Goal: Transaction & Acquisition: Subscribe to service/newsletter

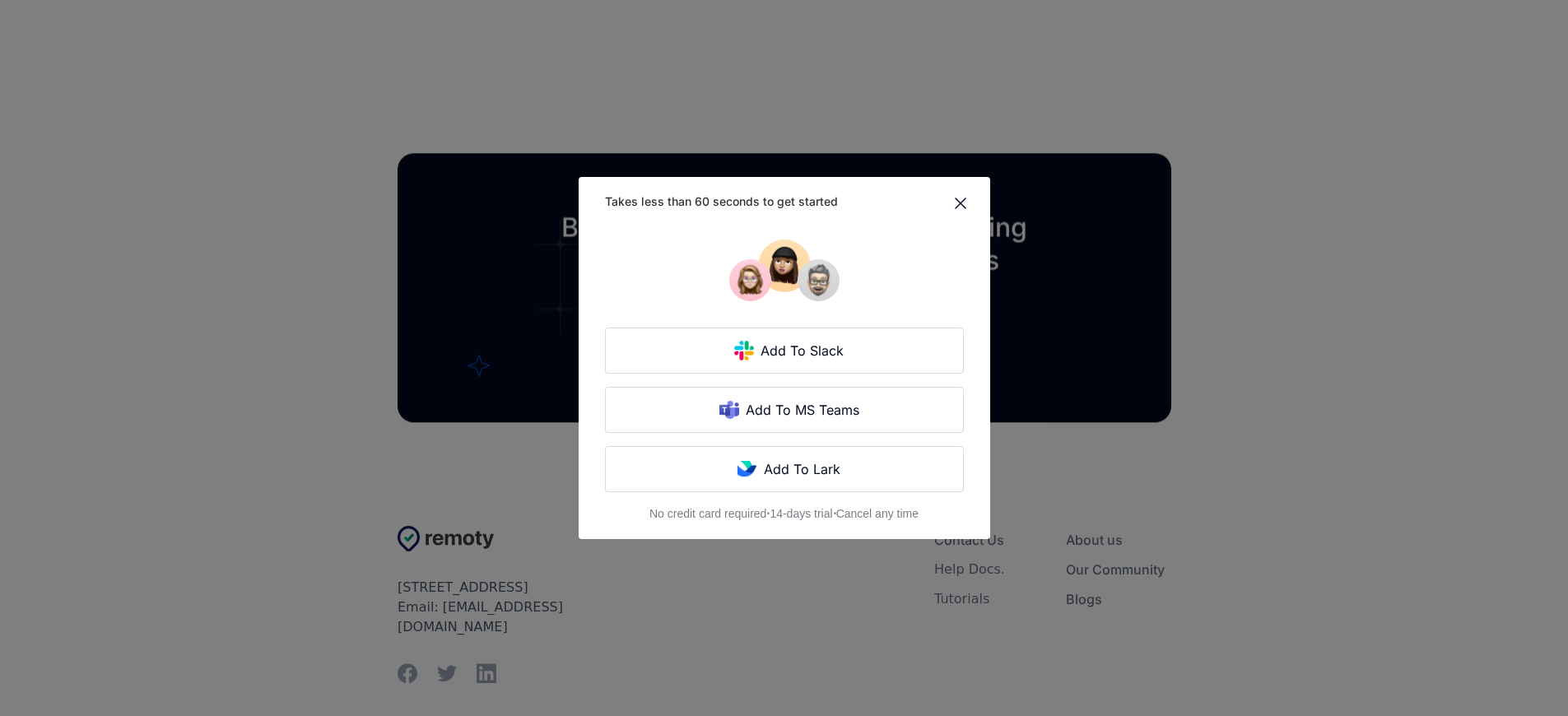
click at [354, 358] on div "Takes less than 60 seconds to get started Add To Slack Add To MS Teams Add To L…" at bounding box center [784, 358] width 1568 height 716
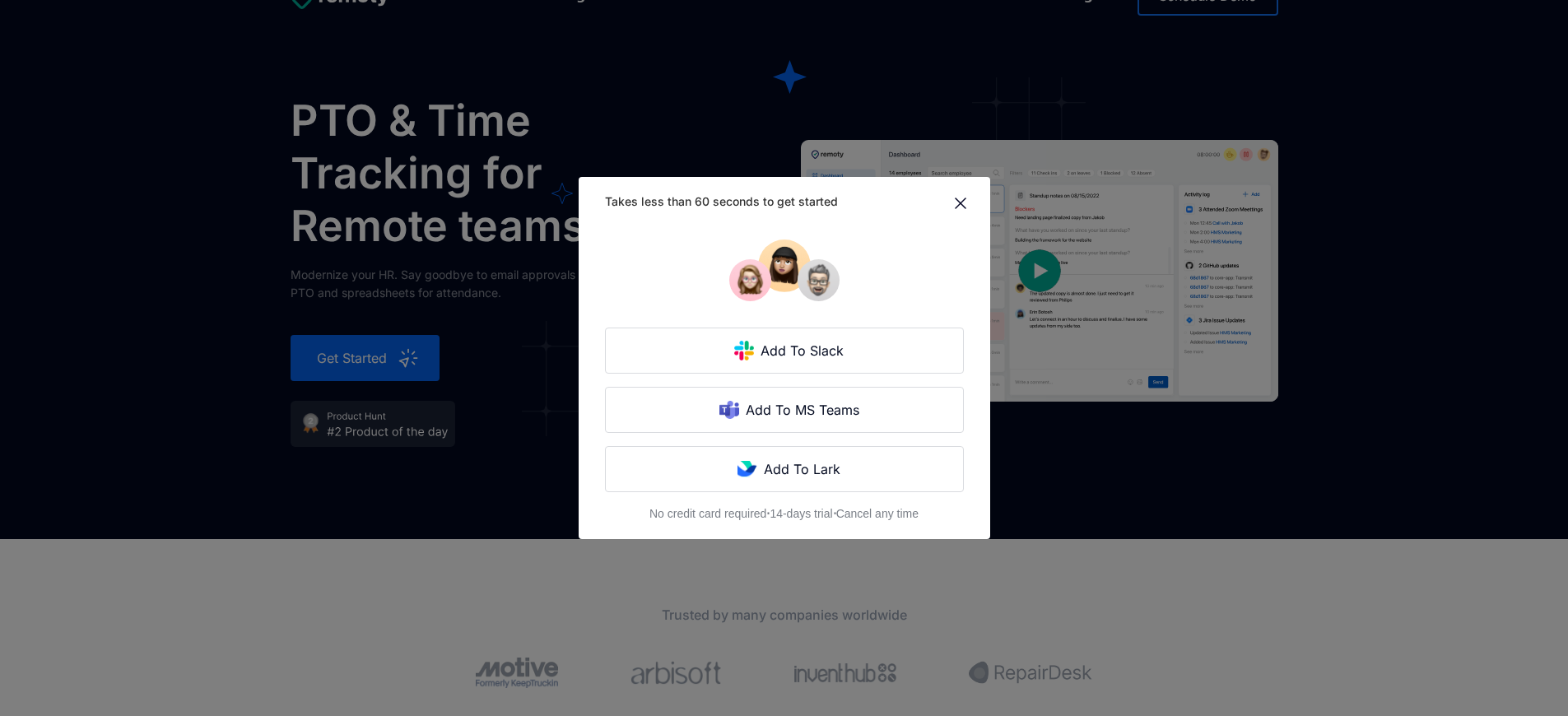
click at [354, 358] on div "Takes less than 60 seconds to get started Add To Slack Add To MS Teams Add To L…" at bounding box center [784, 358] width 1568 height 716
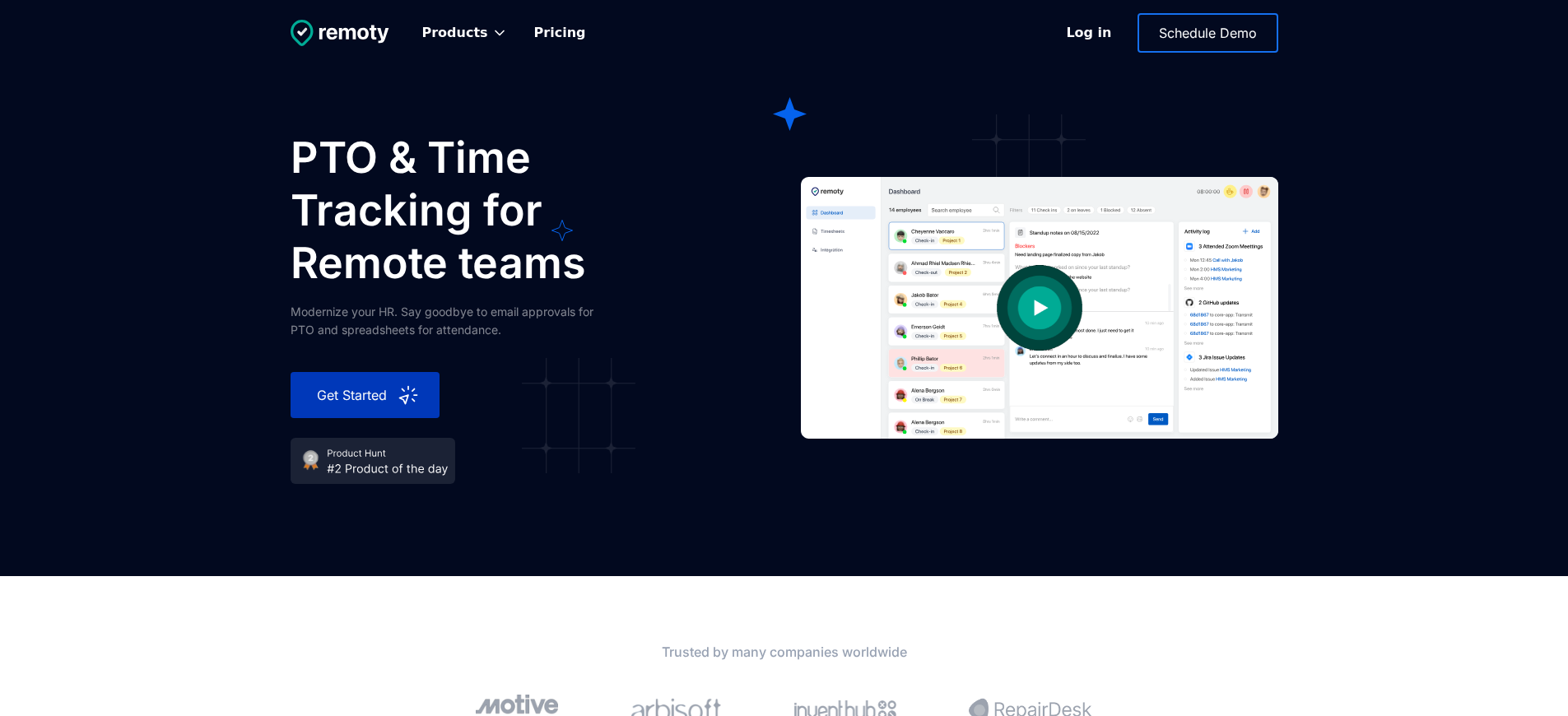
click at [354, 395] on div "Get Started" at bounding box center [353, 395] width 86 height 20
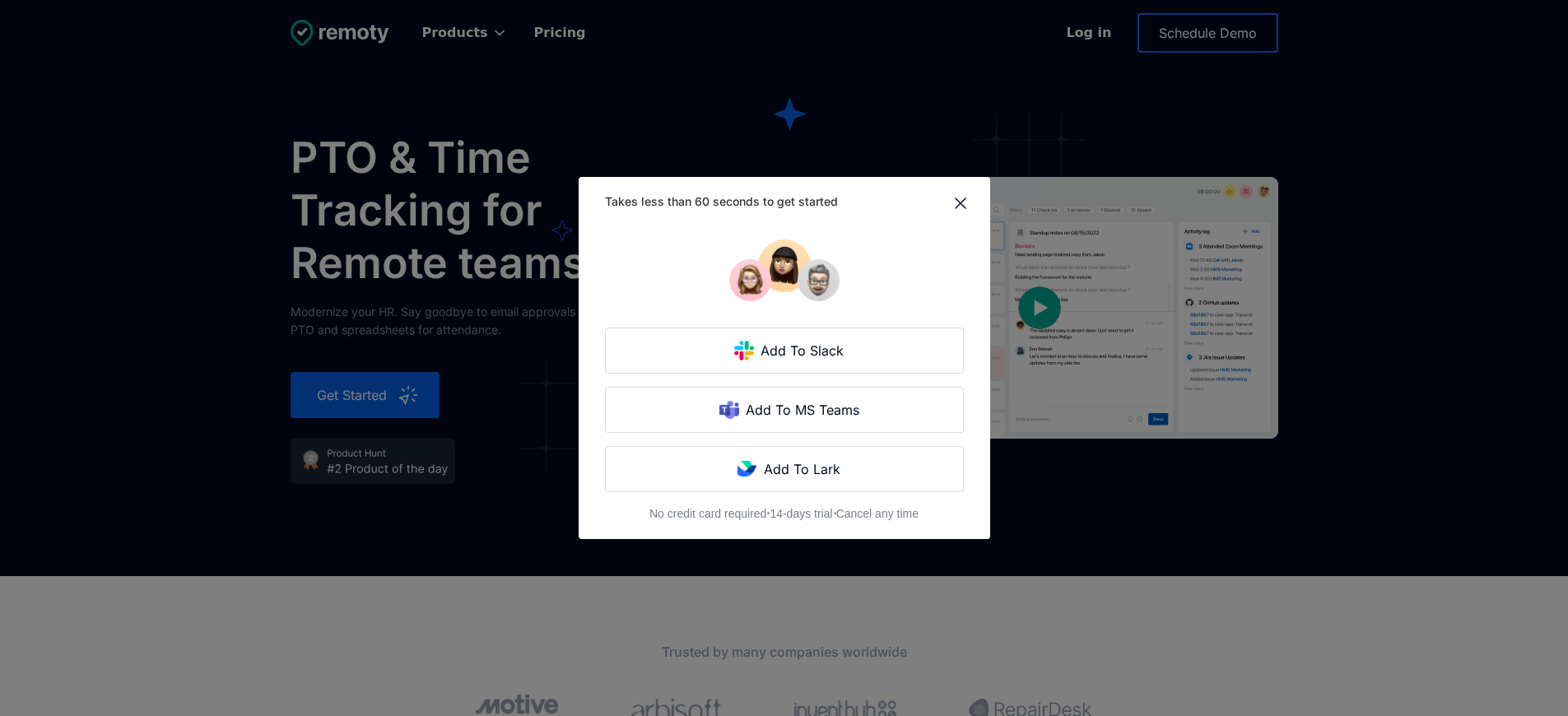
click at [354, 395] on div "Takes less than 60 seconds to get started Add To Slack Add To MS Teams Add To L…" at bounding box center [784, 358] width 1568 height 716
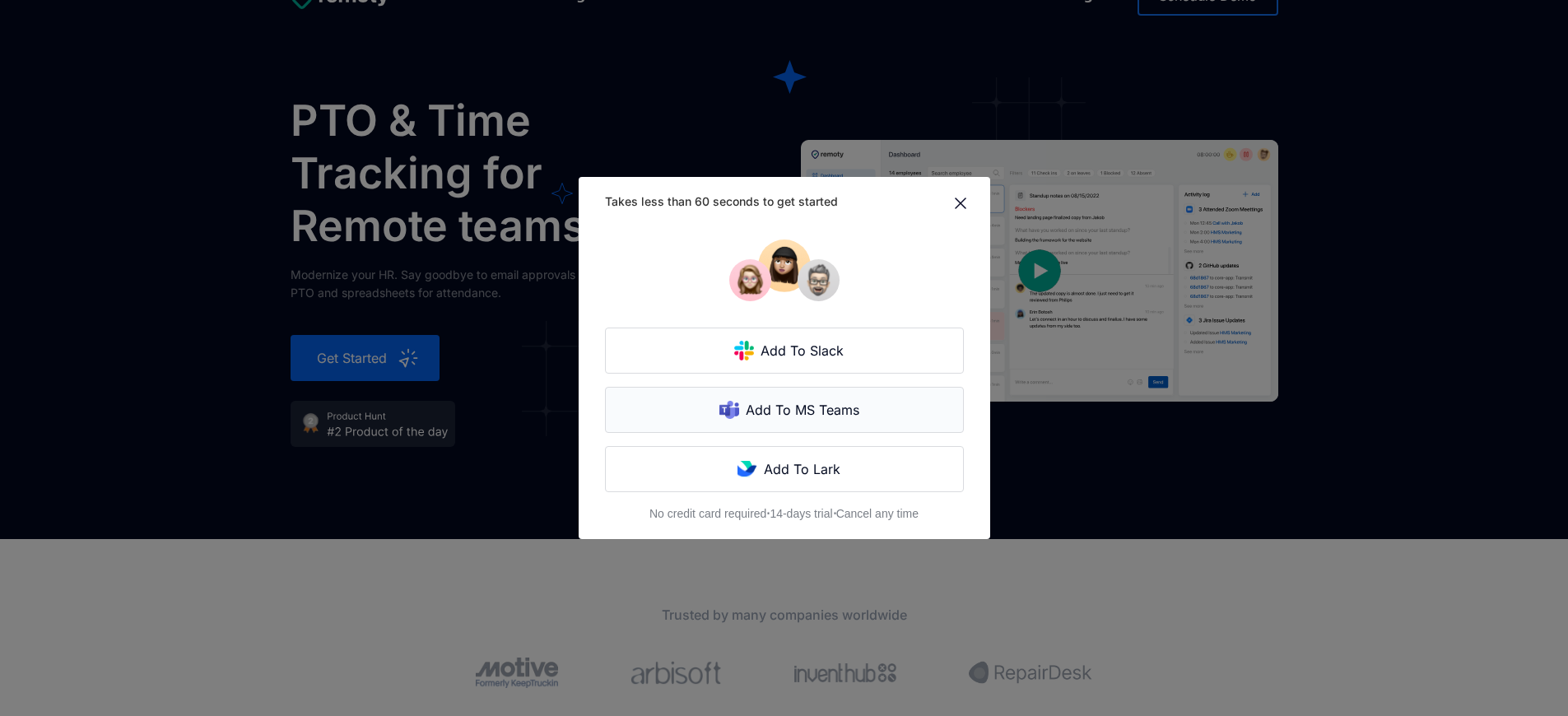
click at [774, 400] on div "Add To MS Teams" at bounding box center [805, 410] width 130 height 20
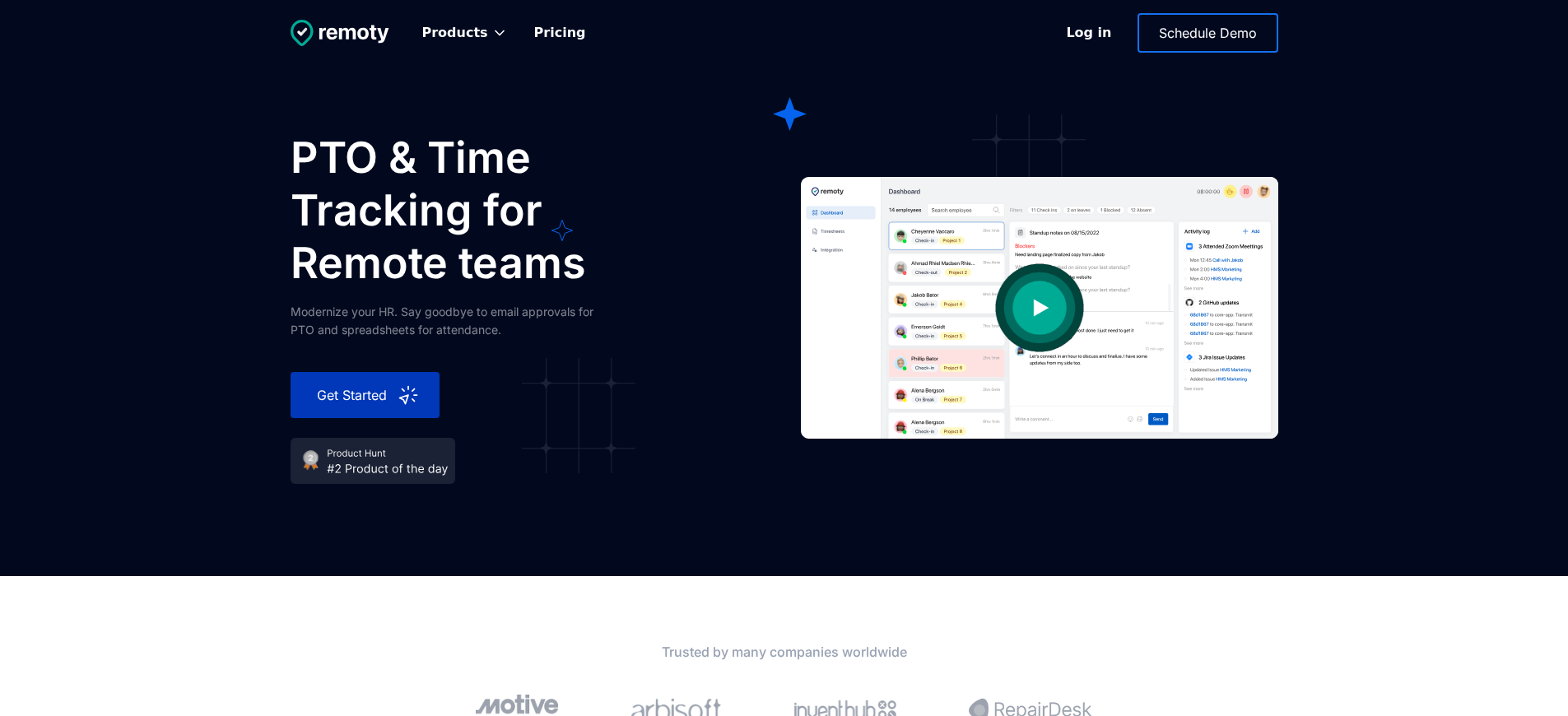
click at [354, 395] on div "Get Started" at bounding box center [353, 395] width 86 height 20
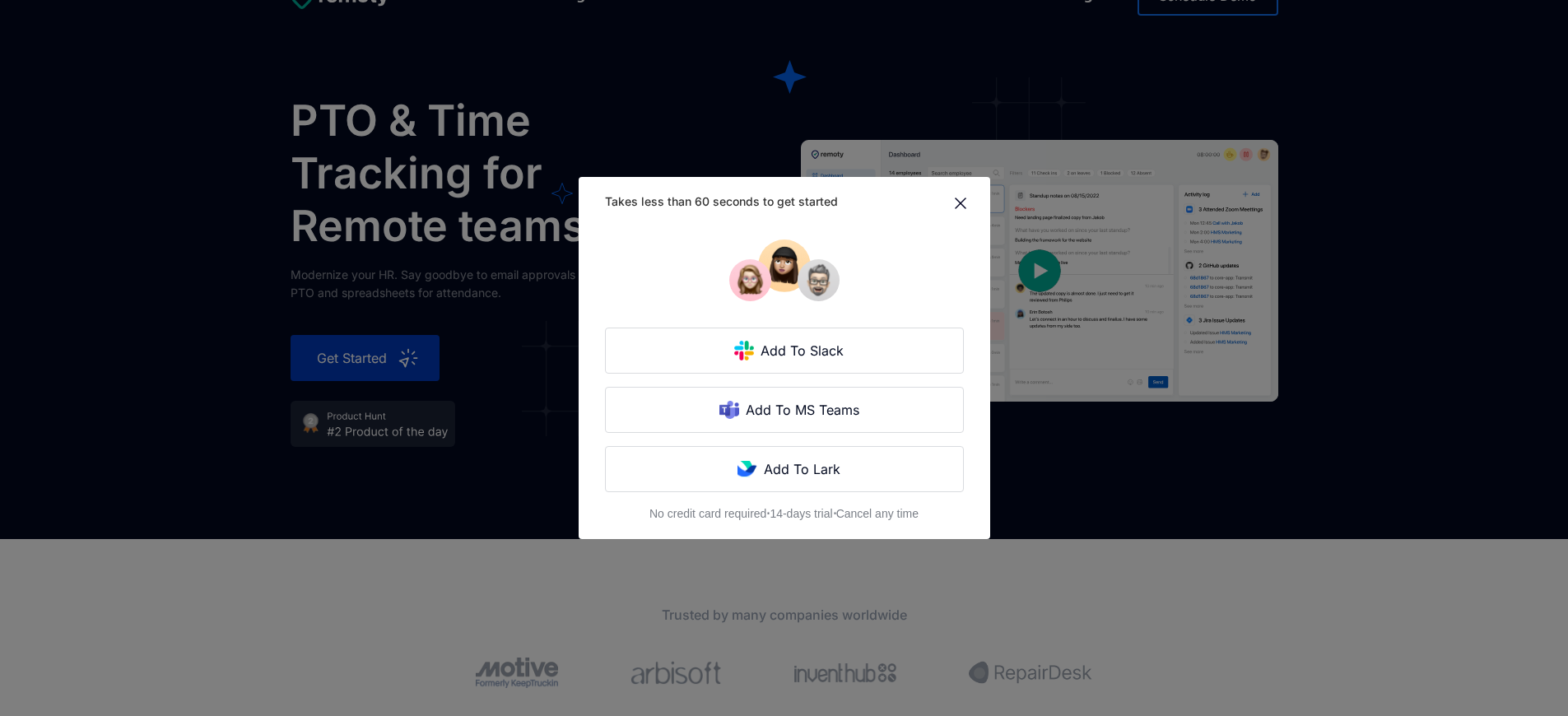
scroll to position [385, 0]
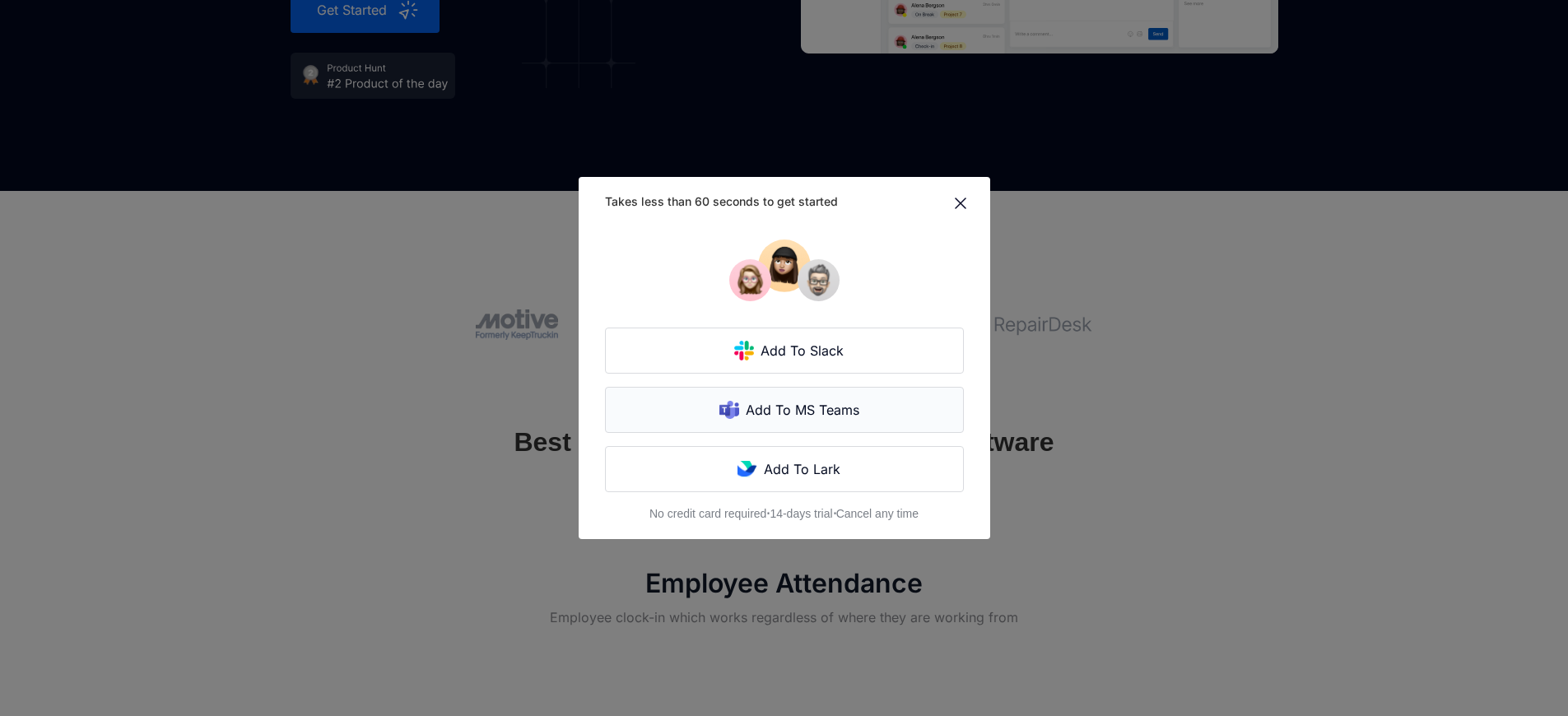
click at [774, 400] on div "Add To MS Teams" at bounding box center [805, 410] width 130 height 20
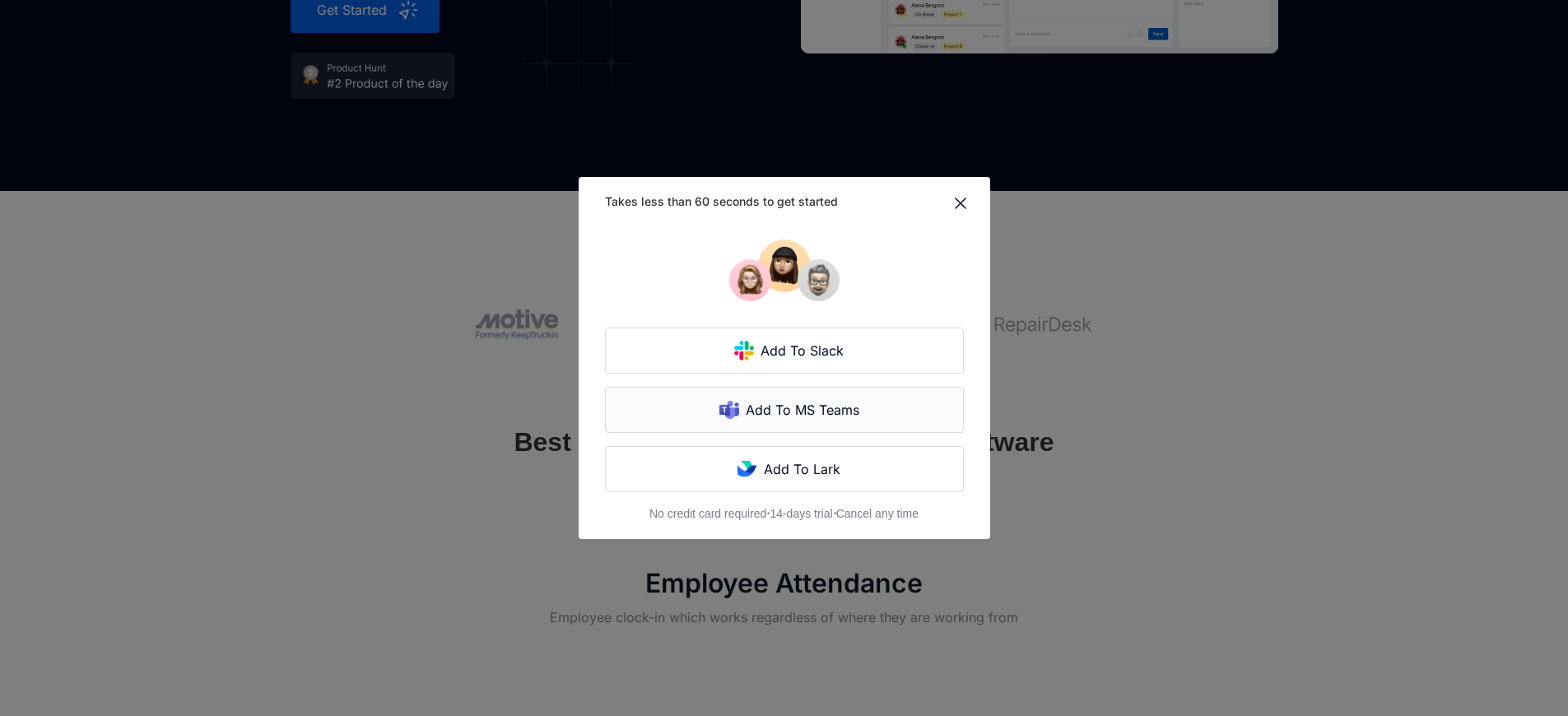
click at [774, 400] on div "Add To MS Teams" at bounding box center [805, 410] width 130 height 20
